Goal: Information Seeking & Learning: Learn about a topic

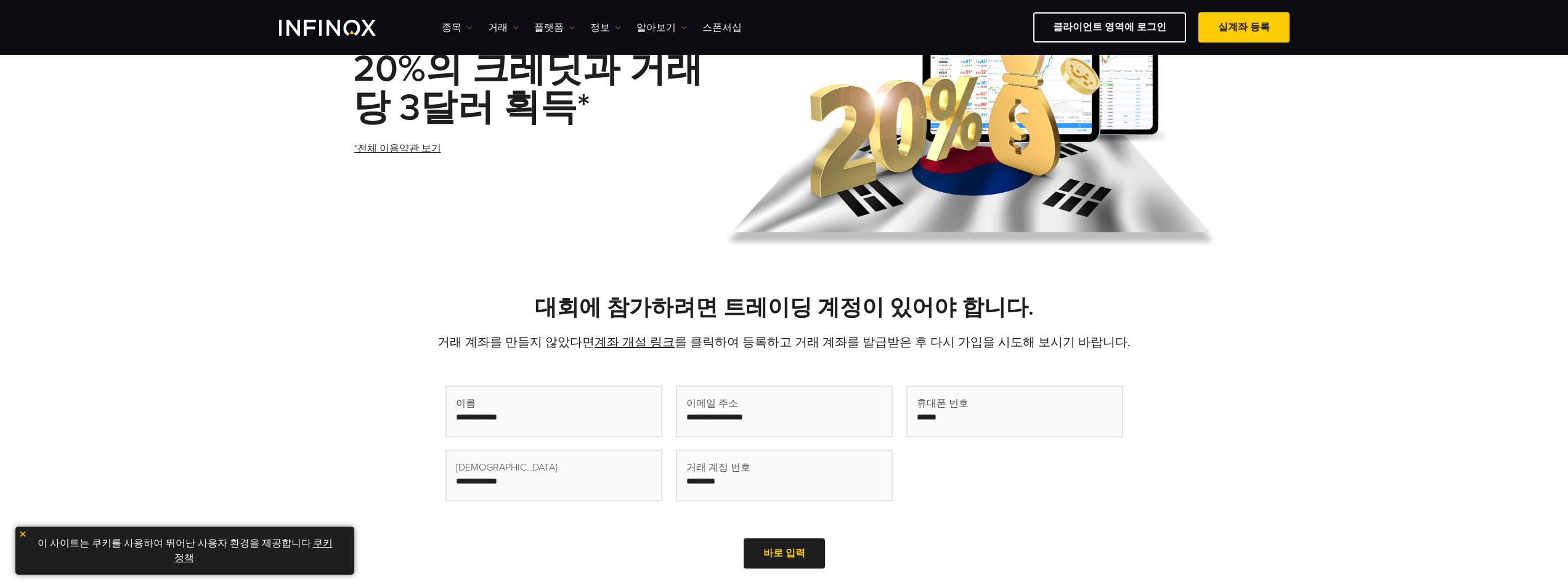
scroll to position [70, 0]
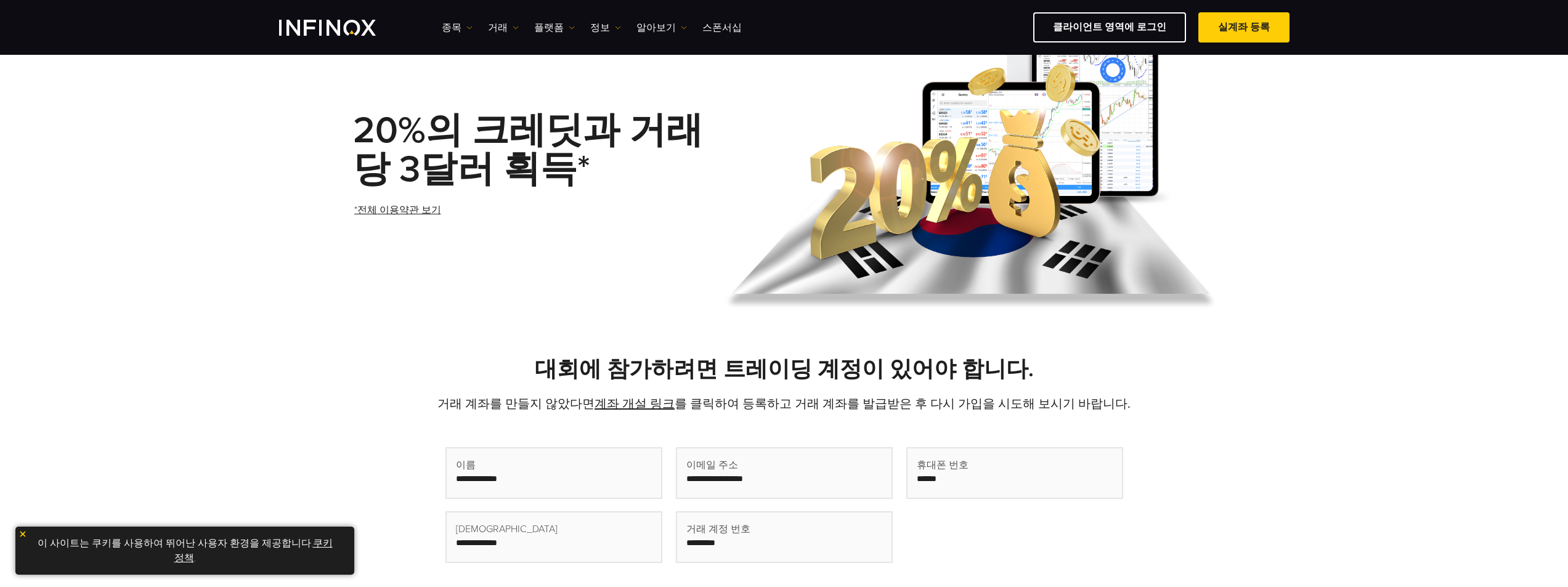
click at [22, 532] on img at bounding box center [23, 534] width 9 height 9
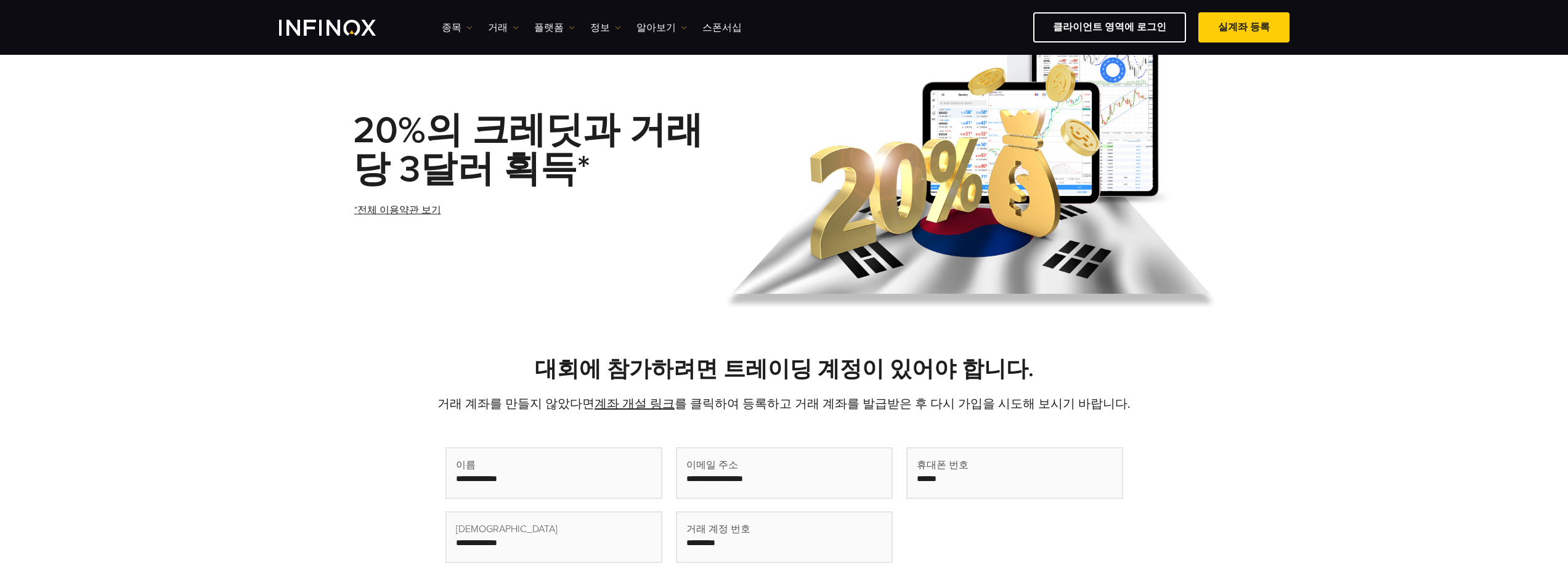
click at [269, 243] on div "20%의 크레딧과 거래당 3달러 획득* *전체 이용약관 보기" at bounding box center [784, 171] width 1568 height 309
click at [275, 228] on div "20%의 크레딧과 거래당 3달러 획득* *전체 이용약관 보기" at bounding box center [784, 171] width 1568 height 309
click at [330, 98] on div "20%의 크레딧과 거래당 3달러 획득* *전체 이용약관 보기" at bounding box center [784, 171] width 1568 height 309
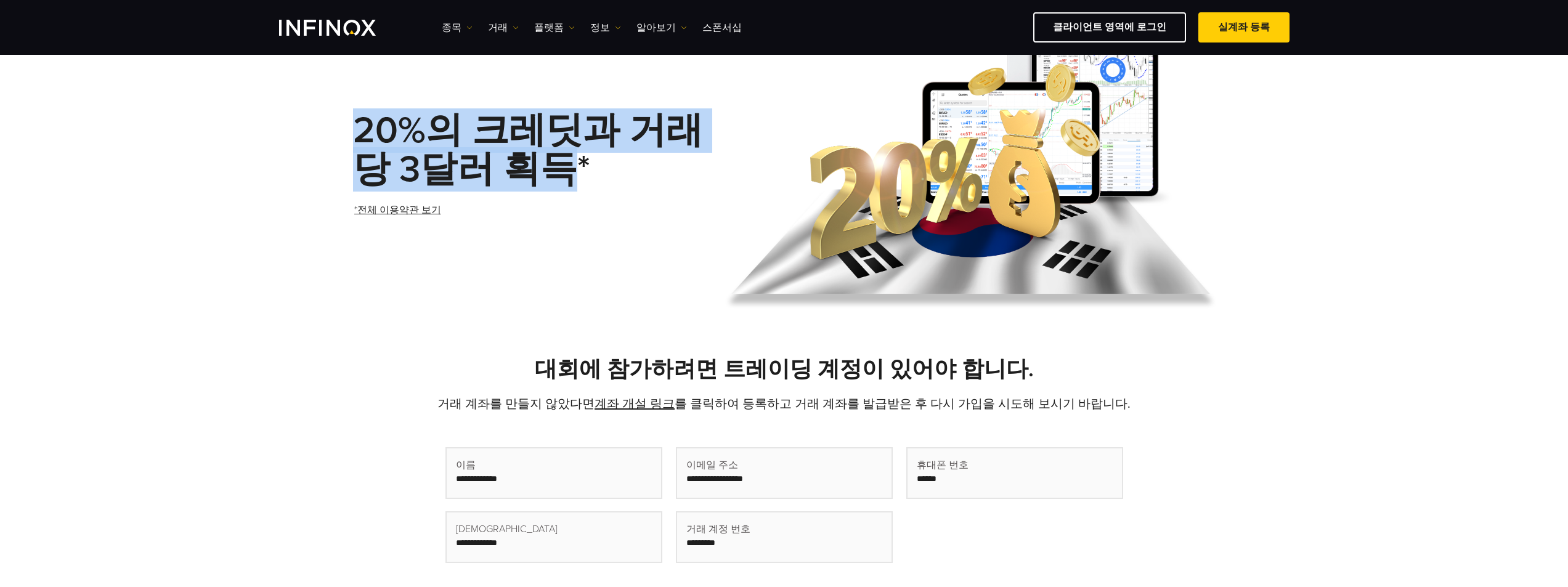
drag, startPoint x: 359, startPoint y: 136, endPoint x: 560, endPoint y: 160, distance: 202.4
click at [560, 161] on strong "20%의 크레딧과 거래당 3달러 획득*" at bounding box center [528, 150] width 350 height 83
copy strong "20%의 크레딧과 거래당 3달러 획득"
